Goal: Navigation & Orientation: Find specific page/section

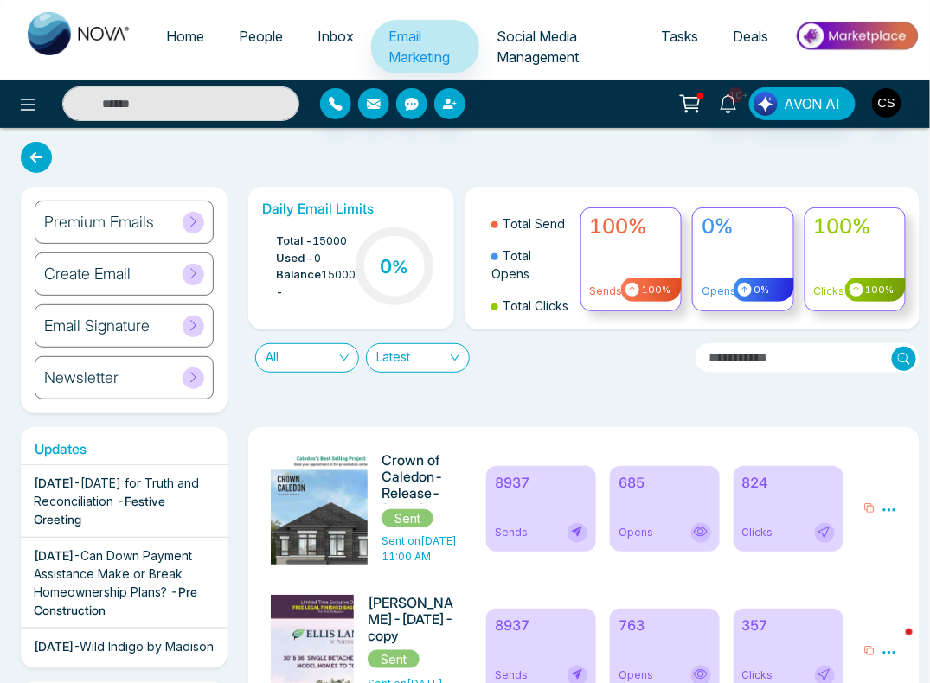
click at [184, 30] on span "Home" at bounding box center [185, 36] width 38 height 17
select select "*"
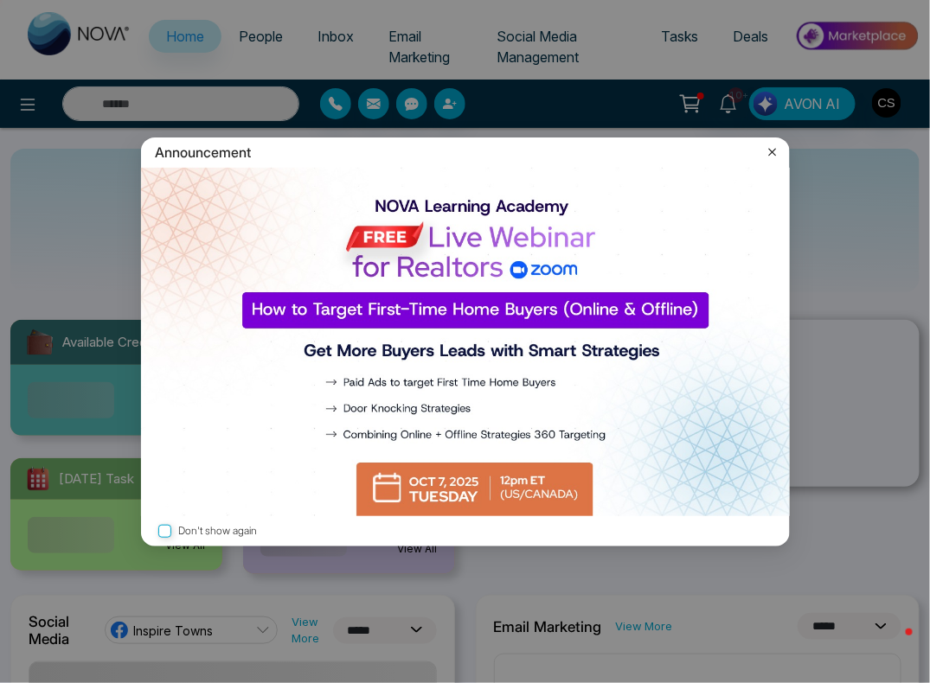
click at [271, 35] on div "Announcement Don't show again" at bounding box center [465, 341] width 930 height 683
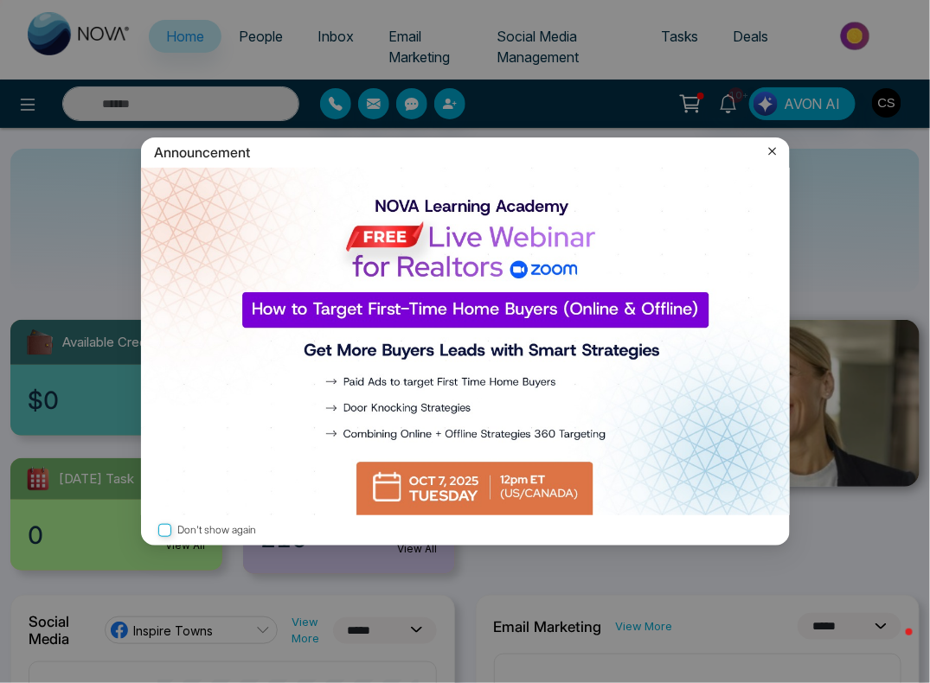
click at [453, 484] on img at bounding box center [465, 342] width 649 height 349
click at [775, 151] on icon at bounding box center [772, 151] width 17 height 17
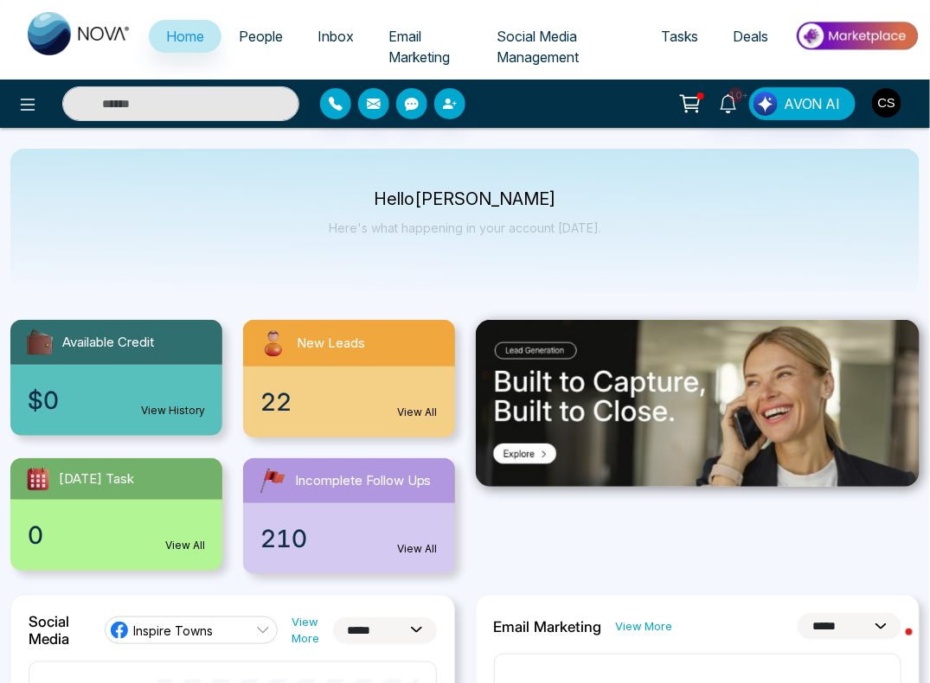
click at [265, 33] on span "People" at bounding box center [261, 36] width 44 height 17
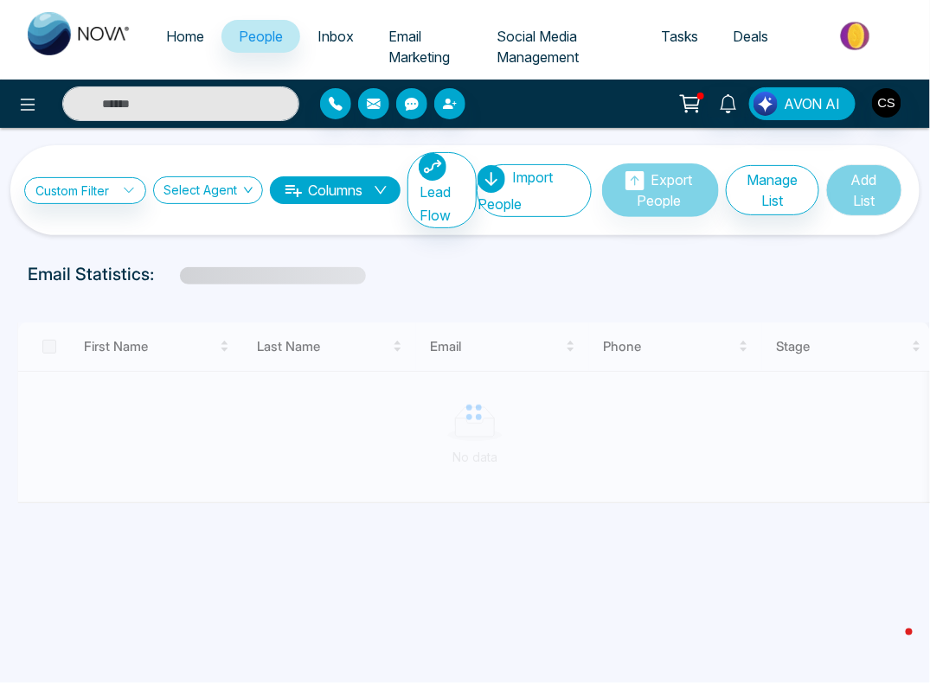
click at [342, 34] on span "Inbox" at bounding box center [335, 36] width 36 height 17
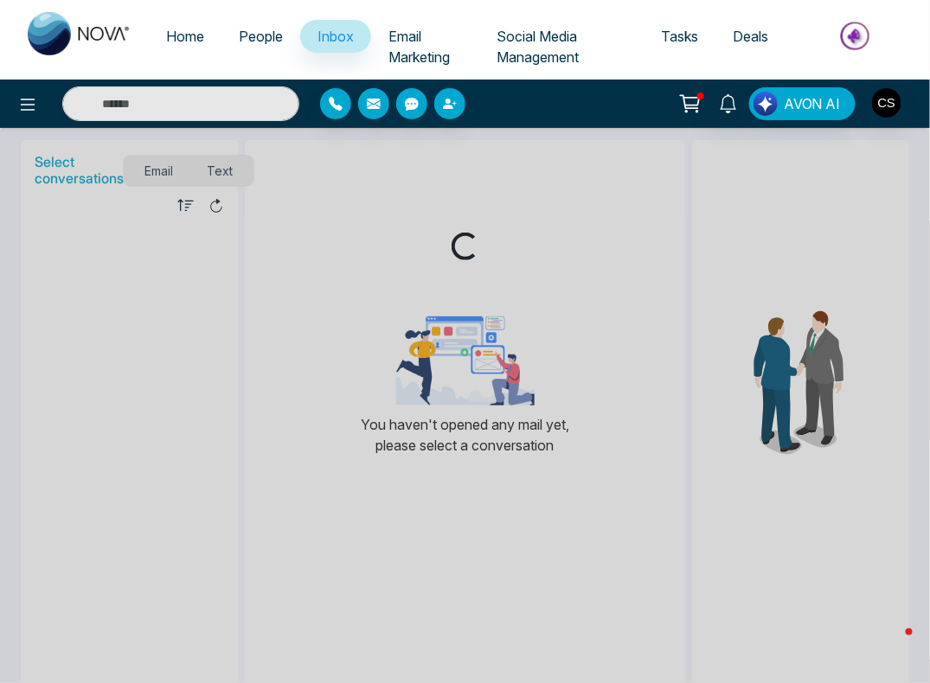
click at [410, 39] on span "Email Marketing" at bounding box center [418, 47] width 61 height 38
